Goal: Transaction & Acquisition: Purchase product/service

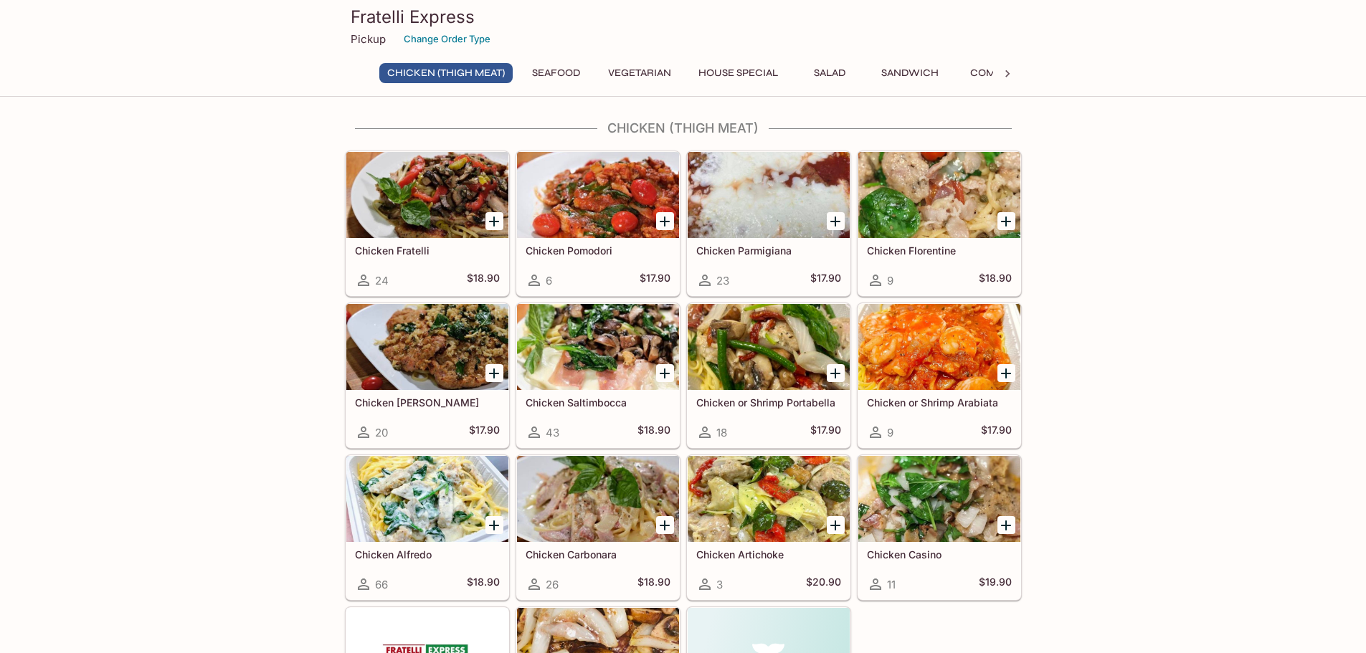
scroll to position [72, 0]
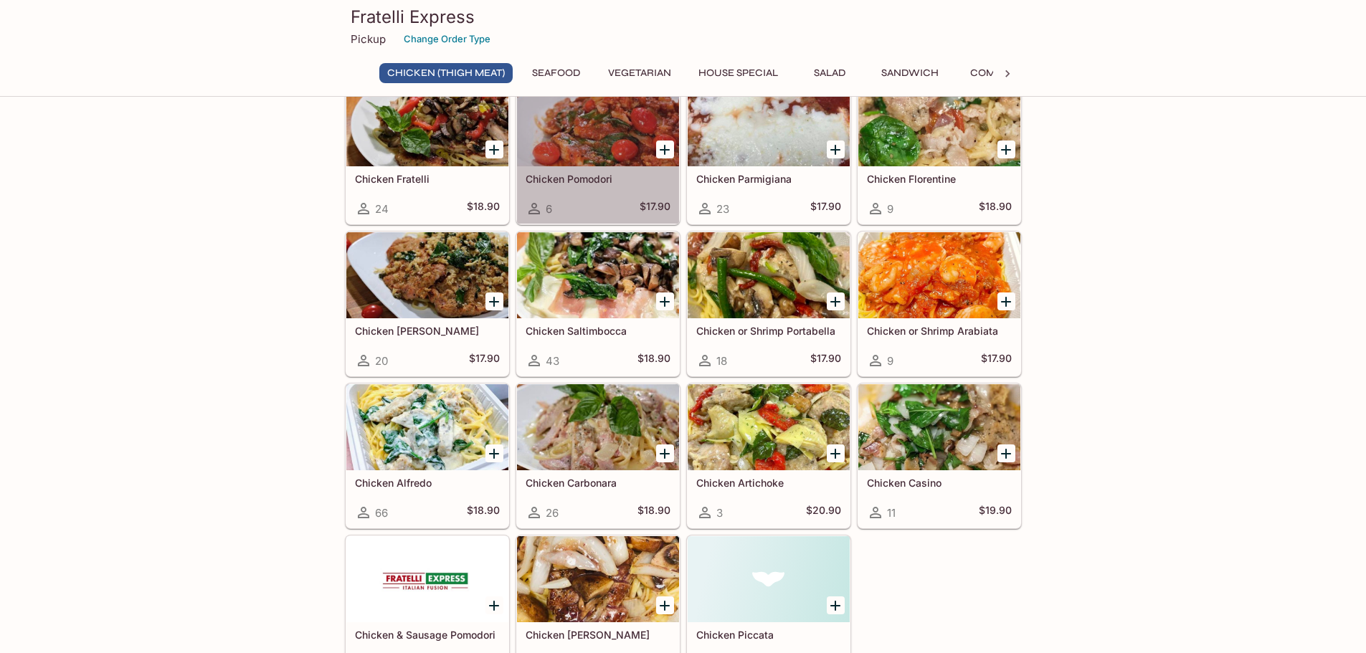
click at [587, 131] on div at bounding box center [598, 123] width 162 height 86
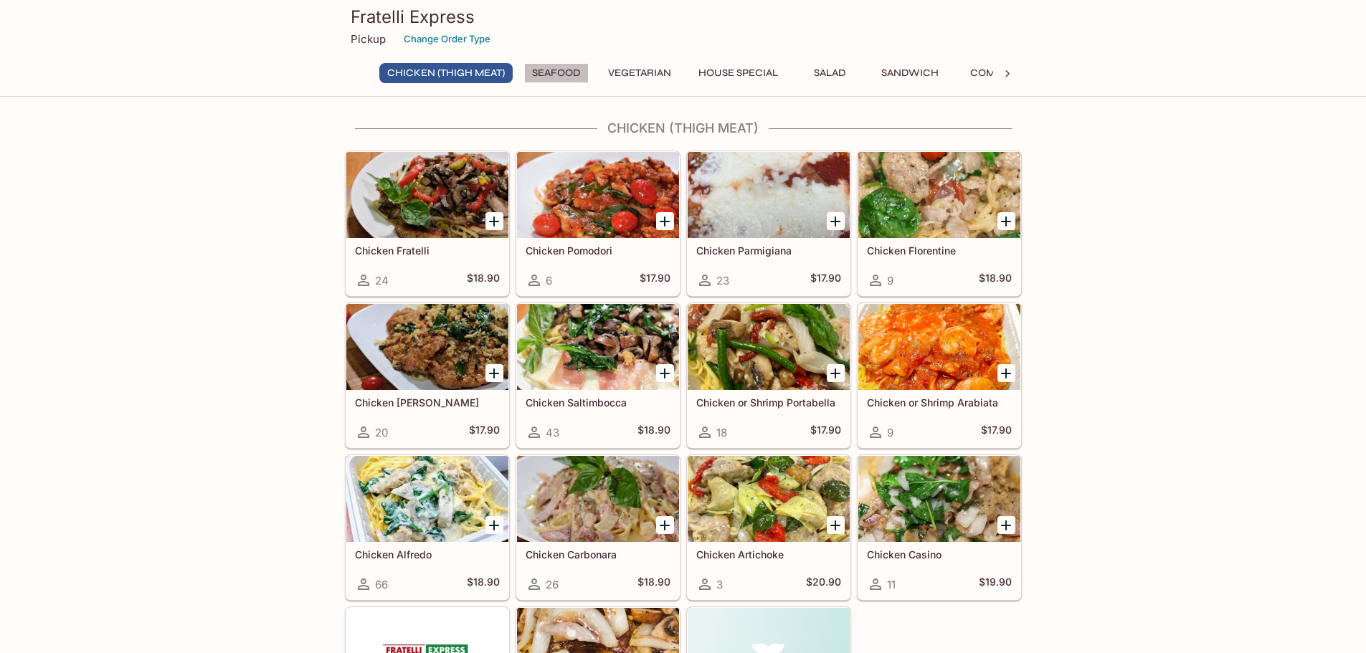
click at [557, 69] on button "Seafood" at bounding box center [556, 73] width 65 height 20
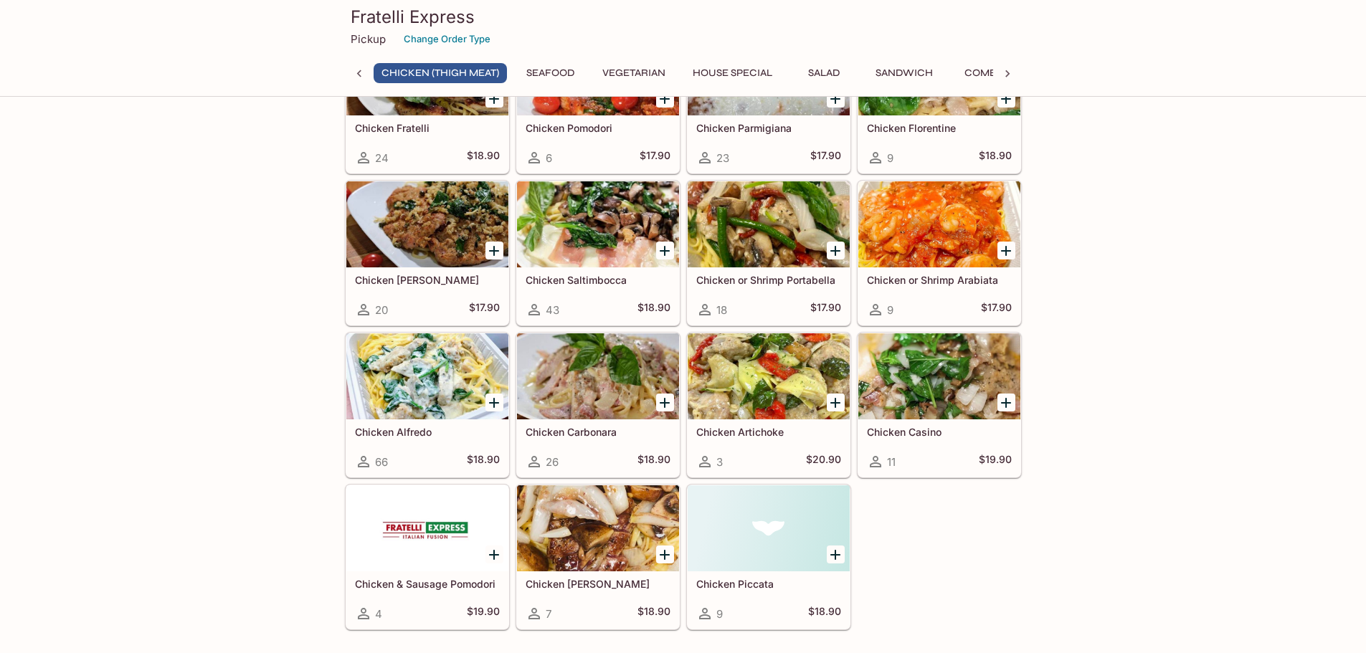
scroll to position [97, 0]
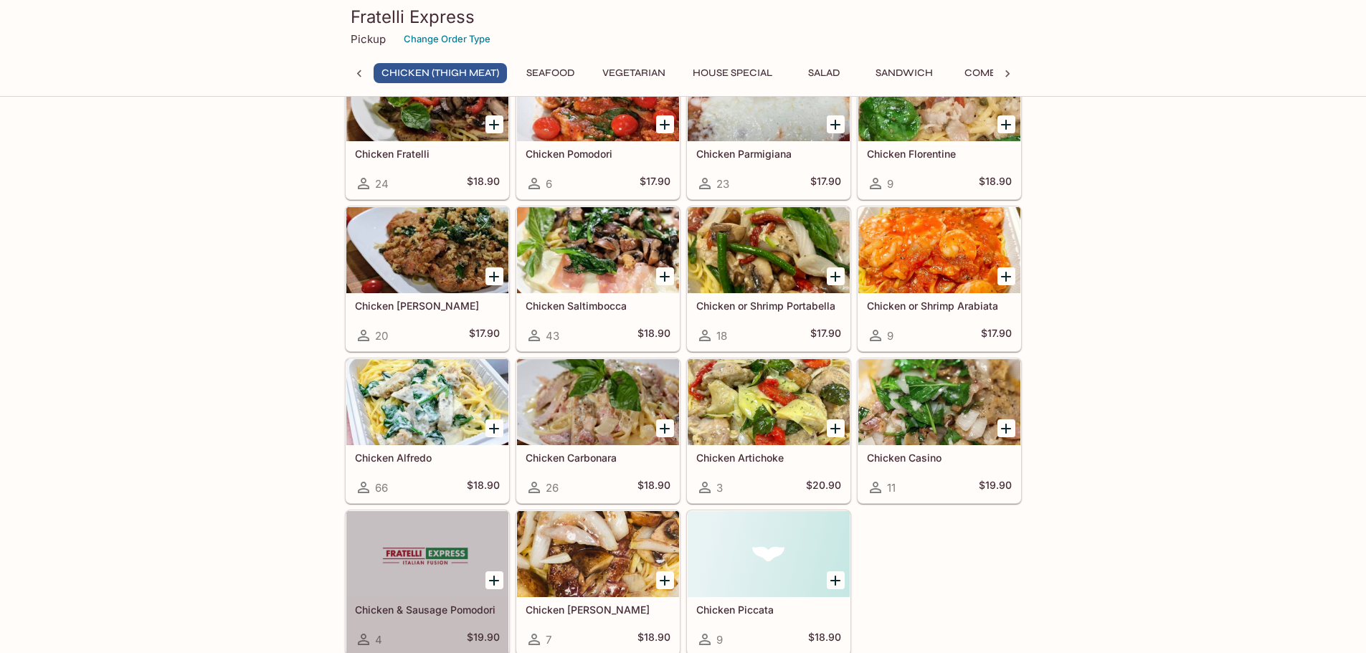
click at [435, 603] on div "Chicken & Sausage Pomodori 4 $19.90" at bounding box center [427, 625] width 162 height 57
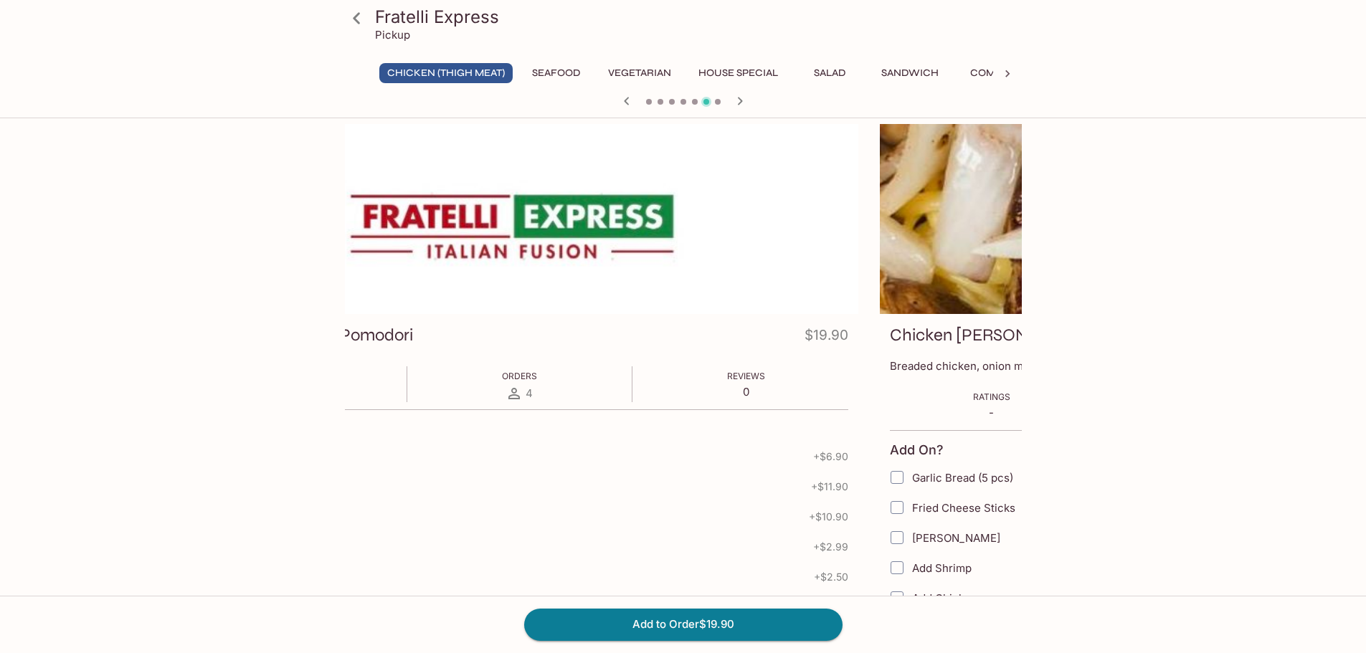
click at [506, 340] on div "Chicken & Sausage Pomodori $19.90" at bounding box center [520, 338] width 657 height 28
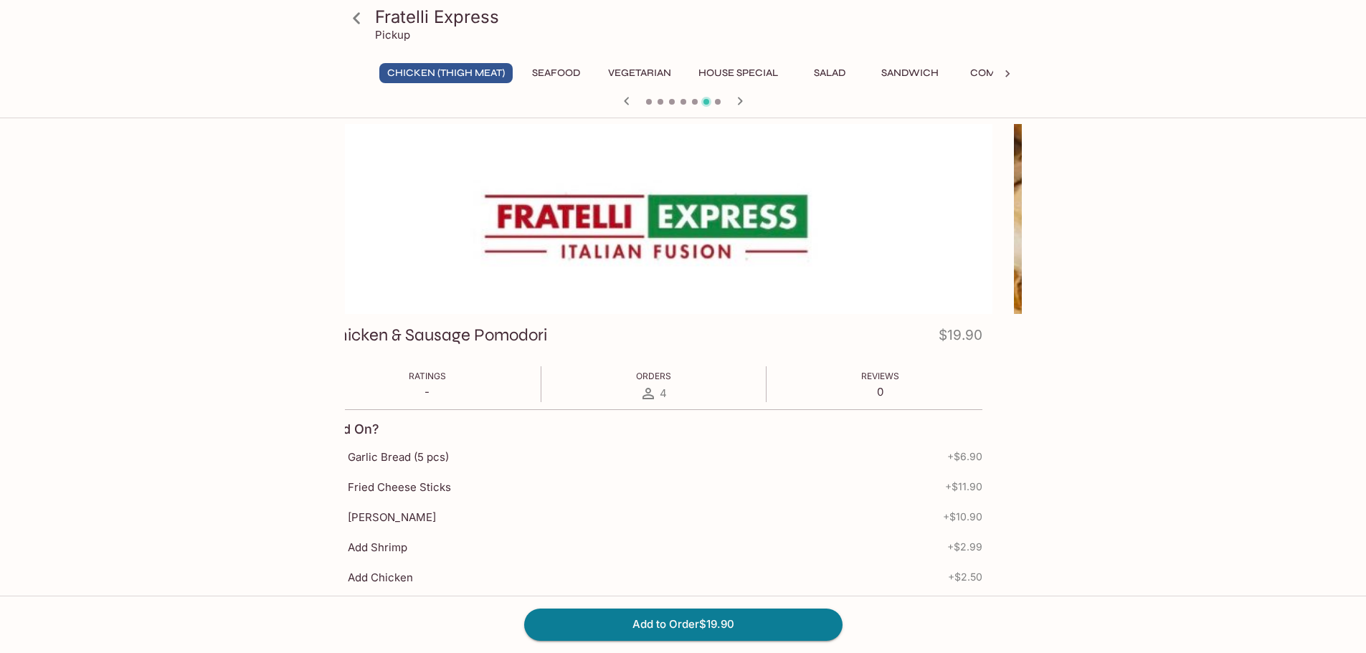
click at [496, 334] on h3 "Chicken & Sausage Pomodori" at bounding box center [437, 335] width 222 height 22
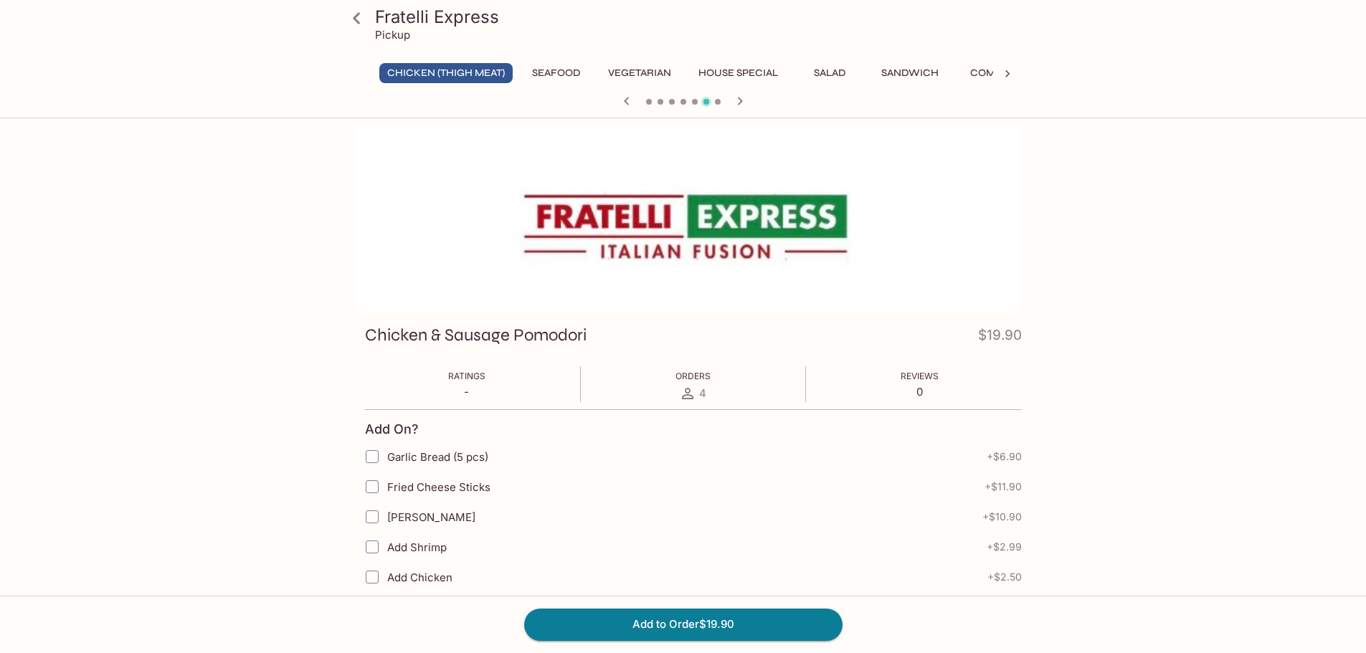
click at [583, 334] on h3 "Chicken & Sausage Pomodori" at bounding box center [476, 335] width 222 height 22
